Goal: Task Accomplishment & Management: Manage account settings

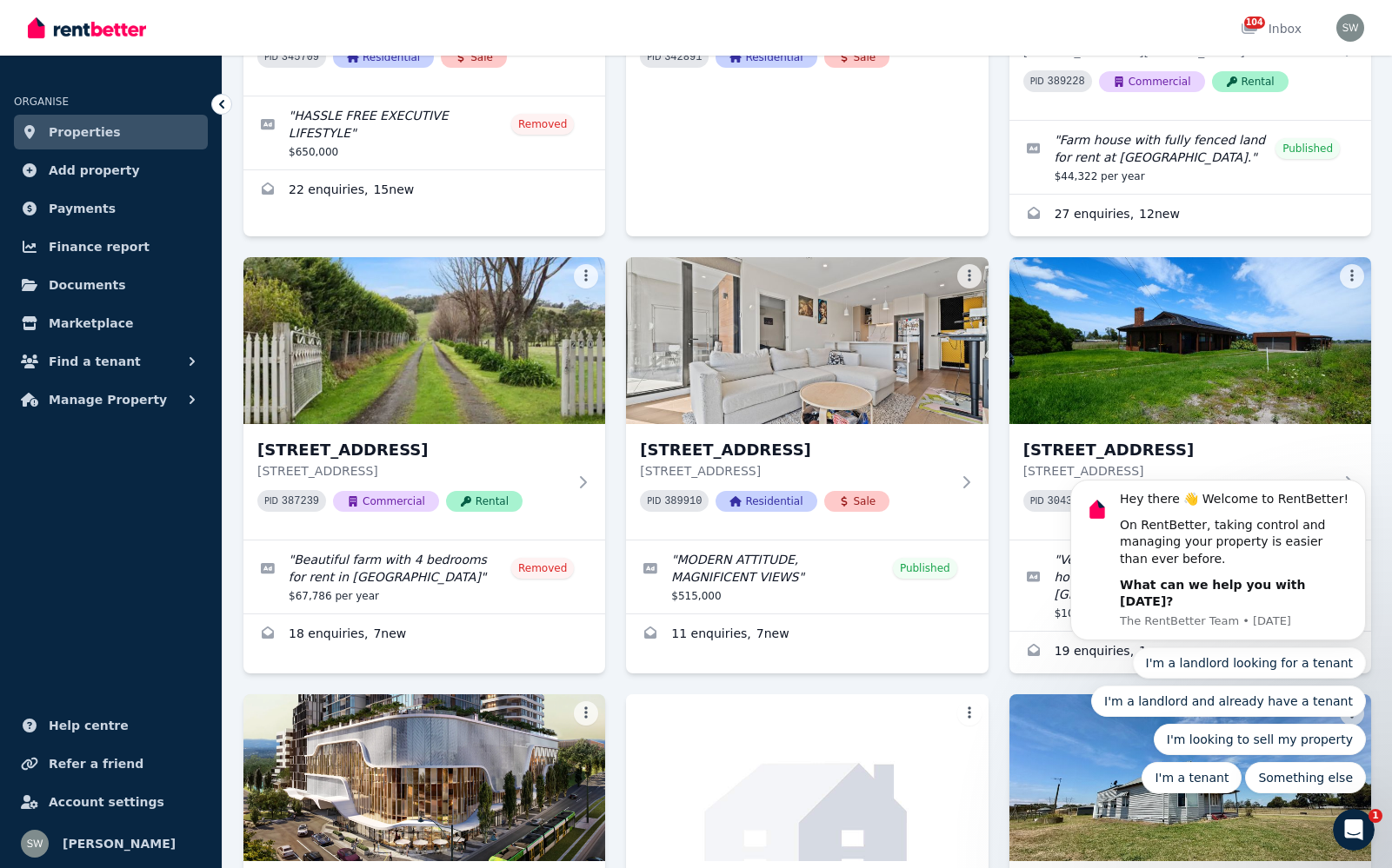
scroll to position [863, 0]
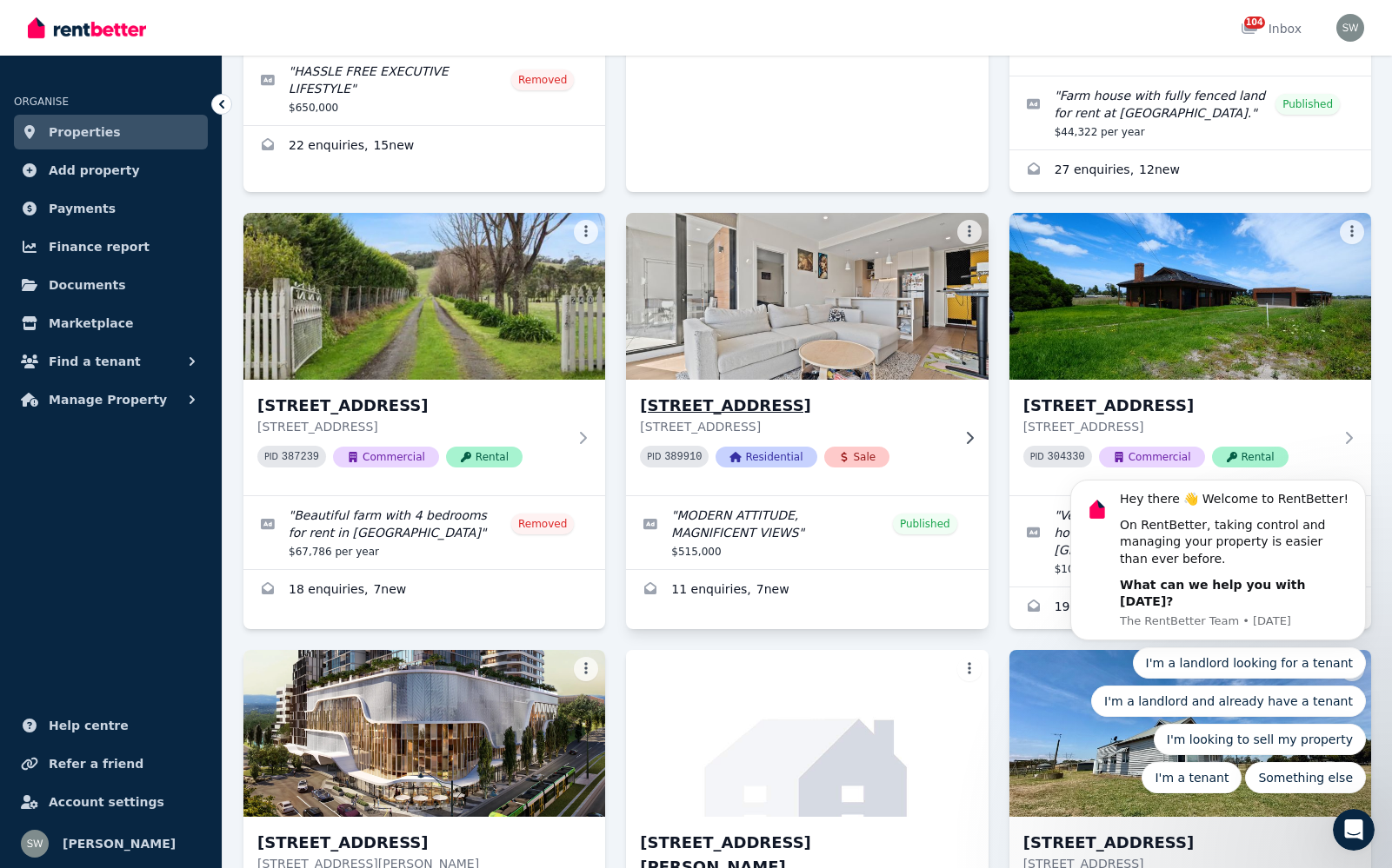
click at [859, 282] on img at bounding box center [807, 296] width 380 height 176
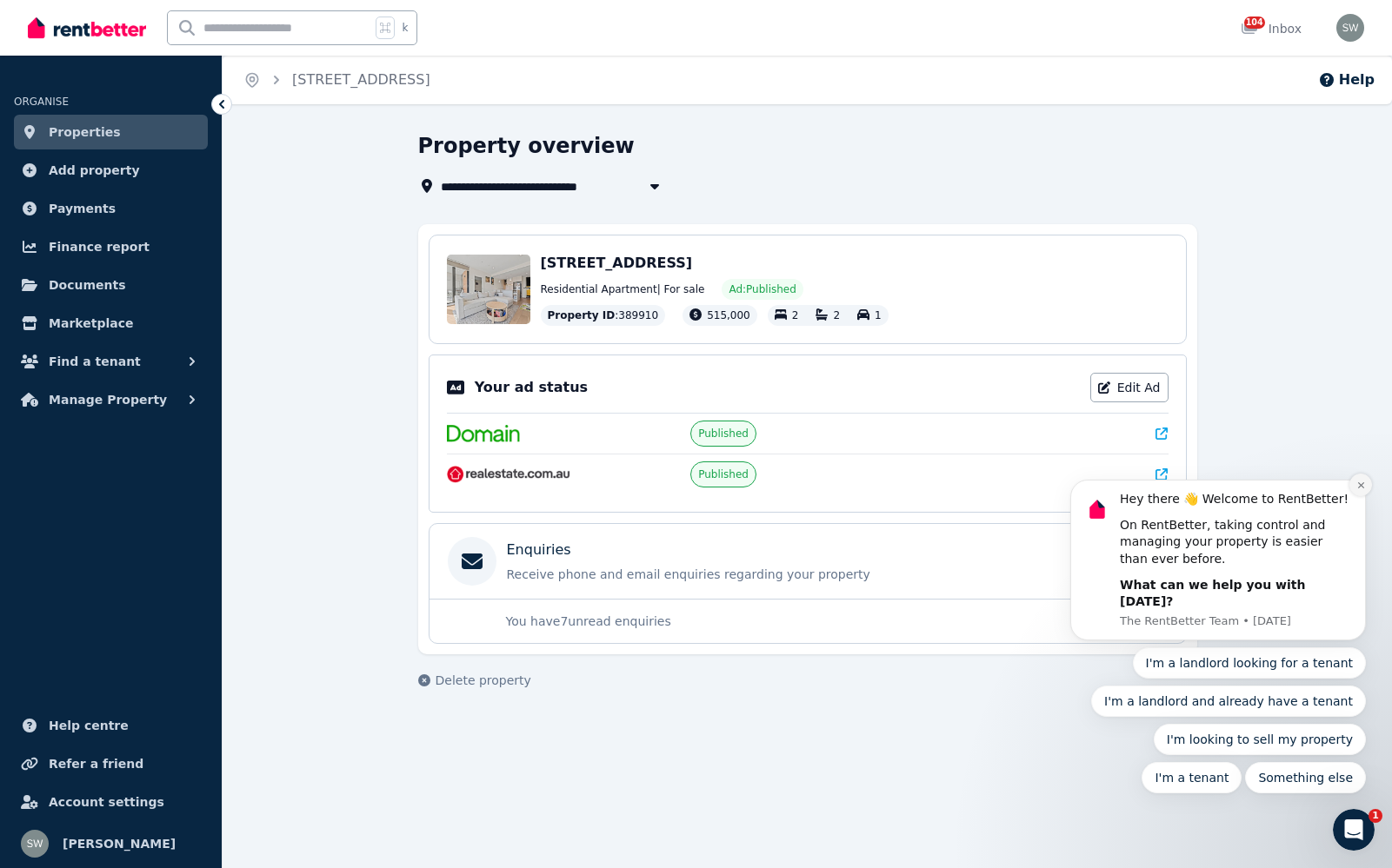
click at [1365, 490] on icon "Dismiss notification" at bounding box center [1360, 485] width 10 height 10
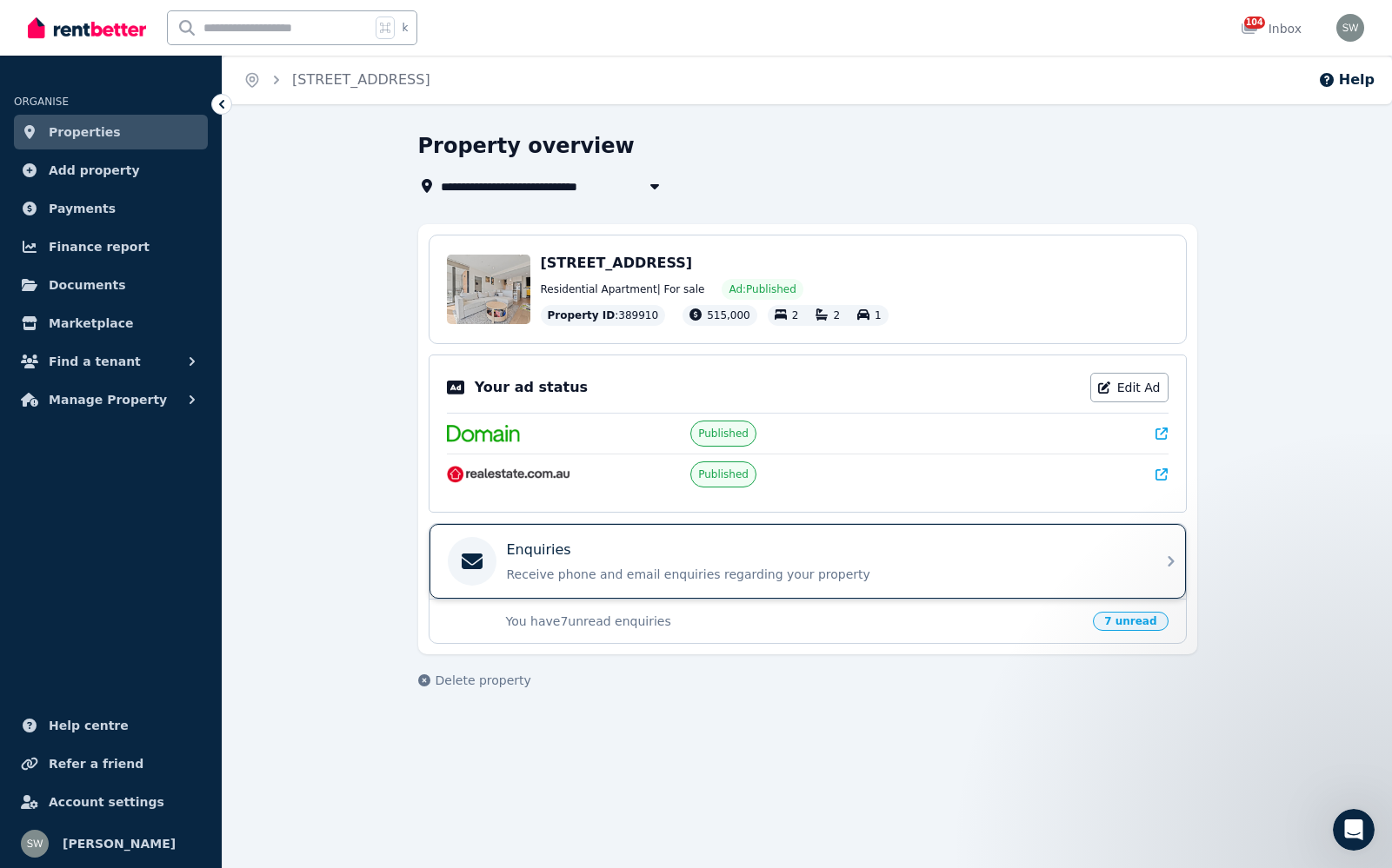
click at [1166, 566] on icon at bounding box center [1171, 561] width 21 height 21
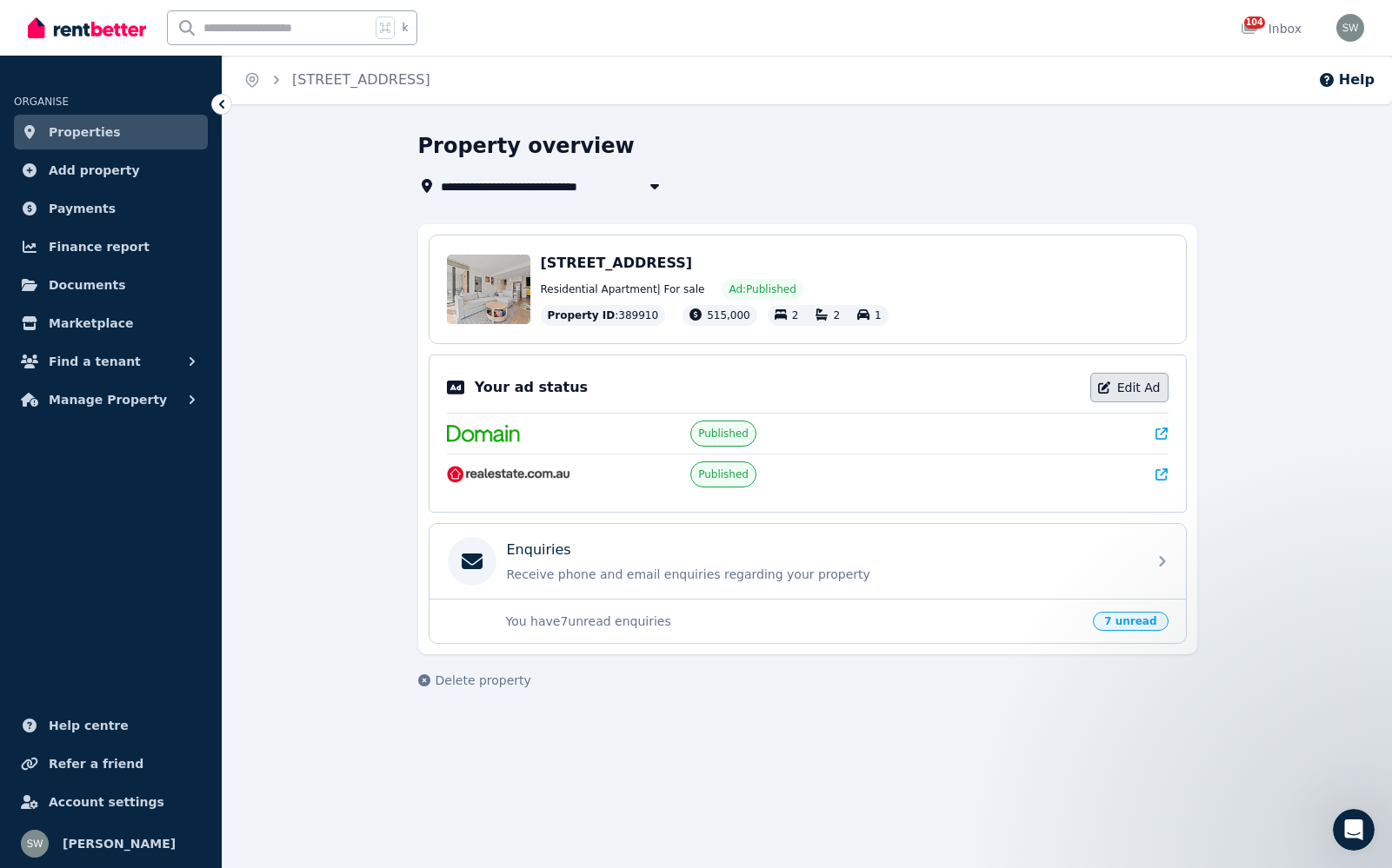
click at [1130, 382] on link "Edit Ad" at bounding box center [1128, 387] width 78 height 30
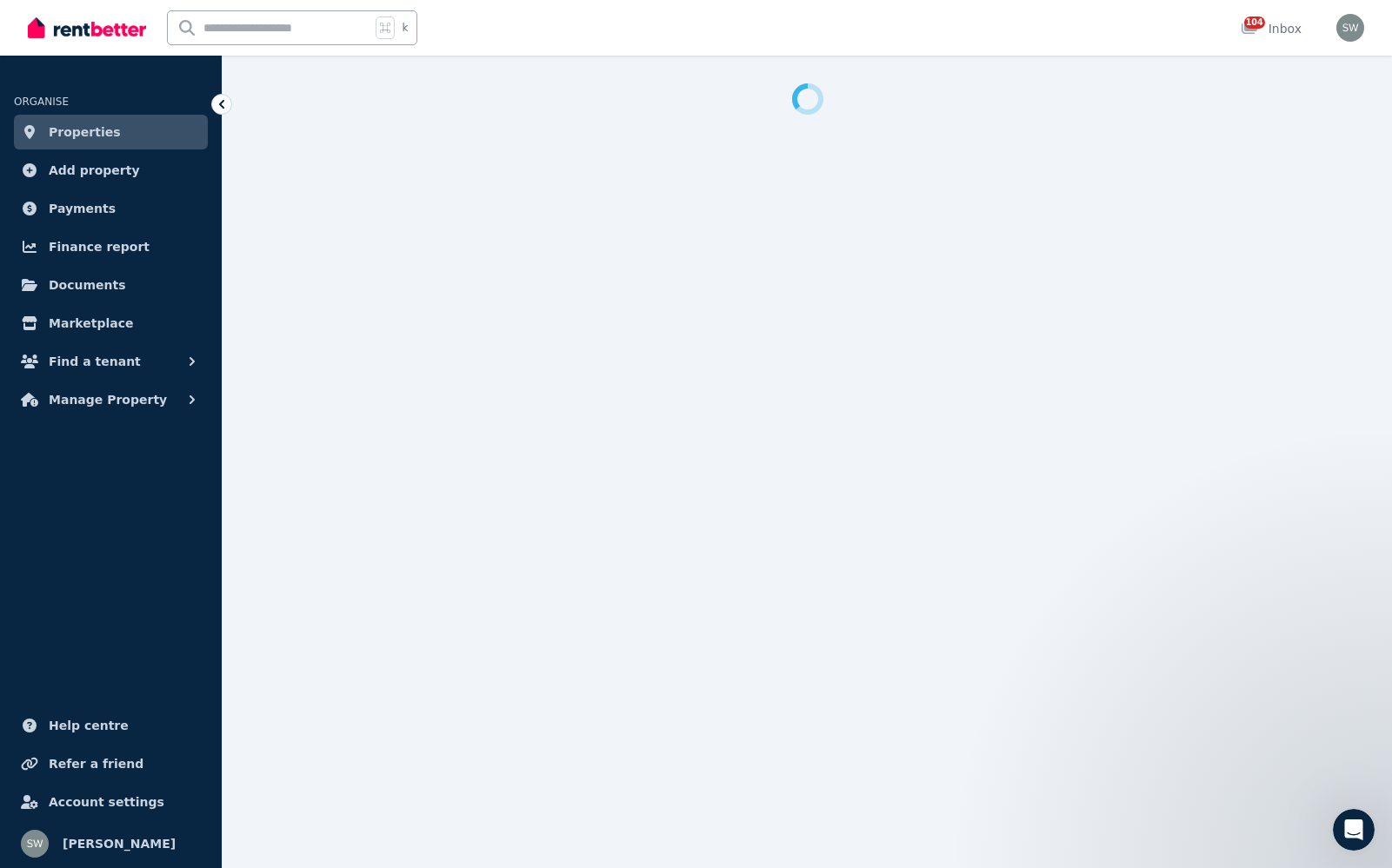
select select "**********"
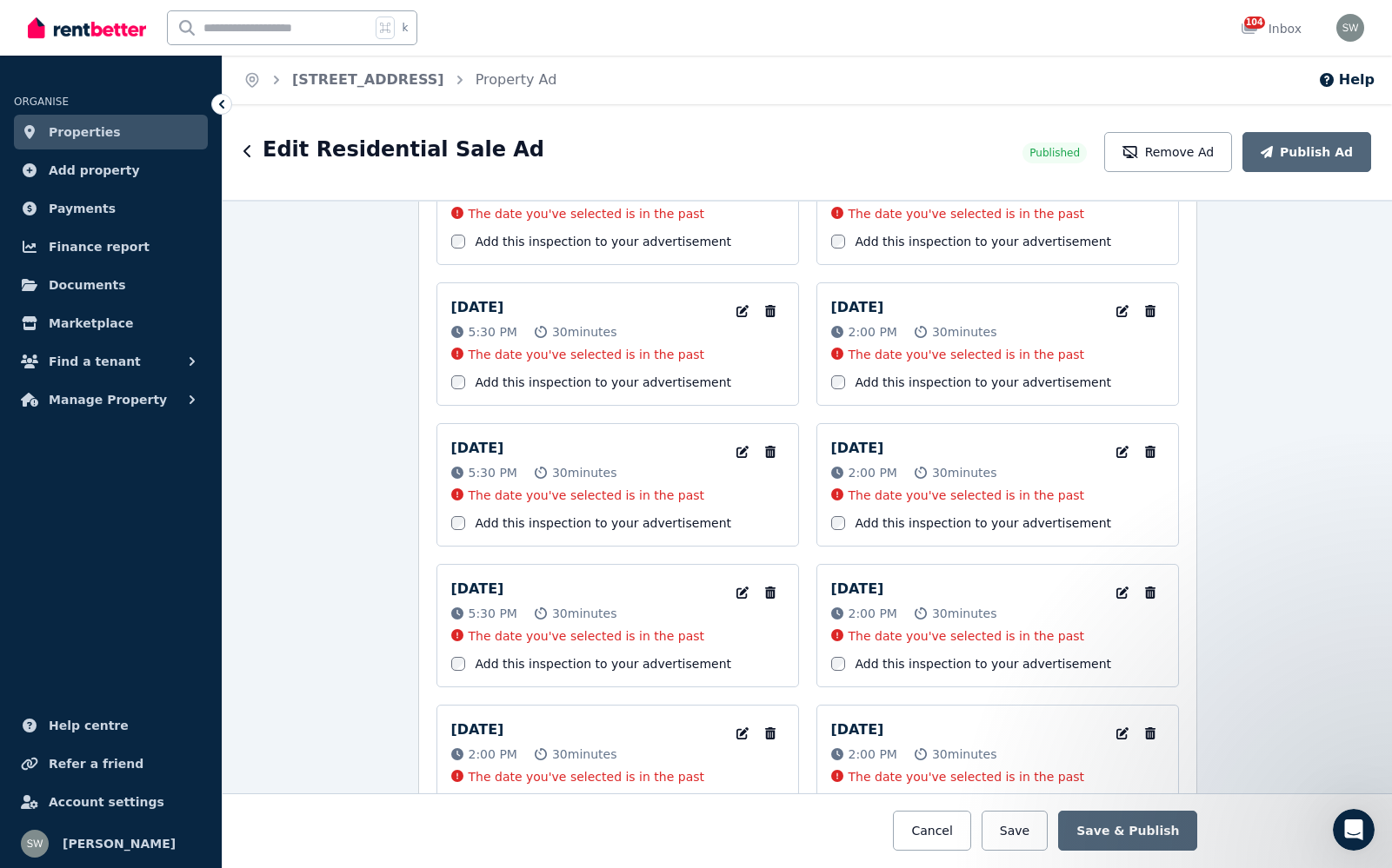
scroll to position [2608, 0]
